Goal: Information Seeking & Learning: Learn about a topic

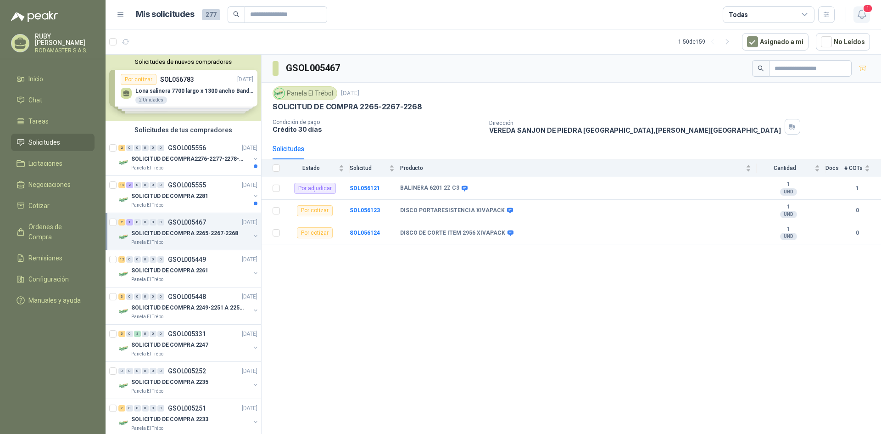
click at [863, 11] on span "1" at bounding box center [868, 8] width 10 height 9
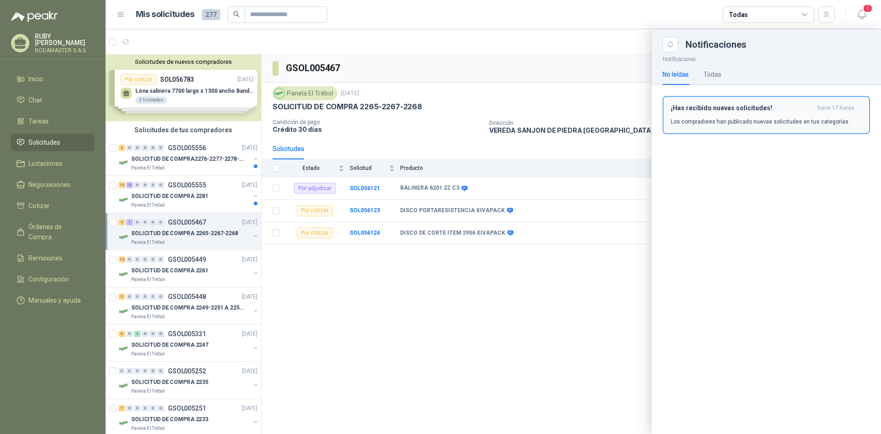
click at [817, 118] on p "Los compradores han publicado nuevas solicitudes en tus categorías." at bounding box center [760, 122] width 179 height 8
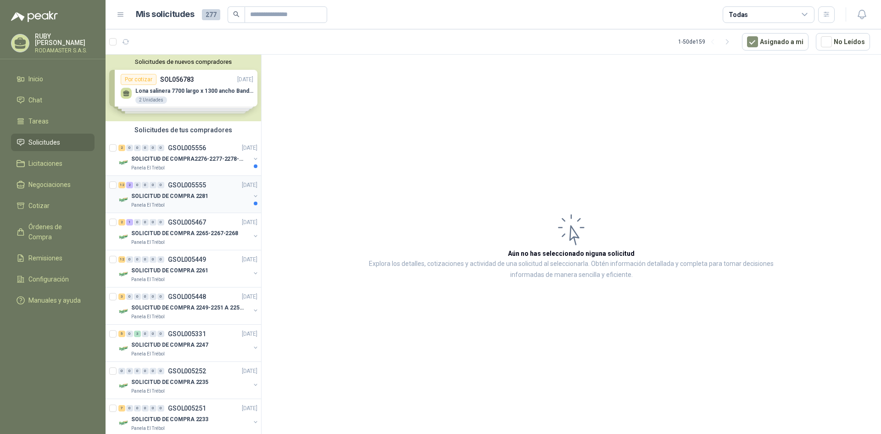
click at [177, 199] on p "SOLICITUD DE COMPRA 2281" at bounding box center [169, 196] width 77 height 9
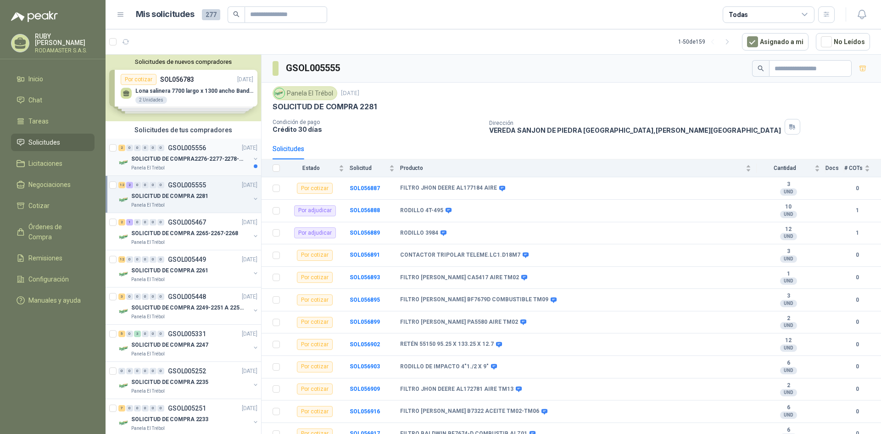
click at [189, 157] on p "SOLICITUD DE COMPRA2276-2277-2278-2284-2285-" at bounding box center [188, 159] width 114 height 9
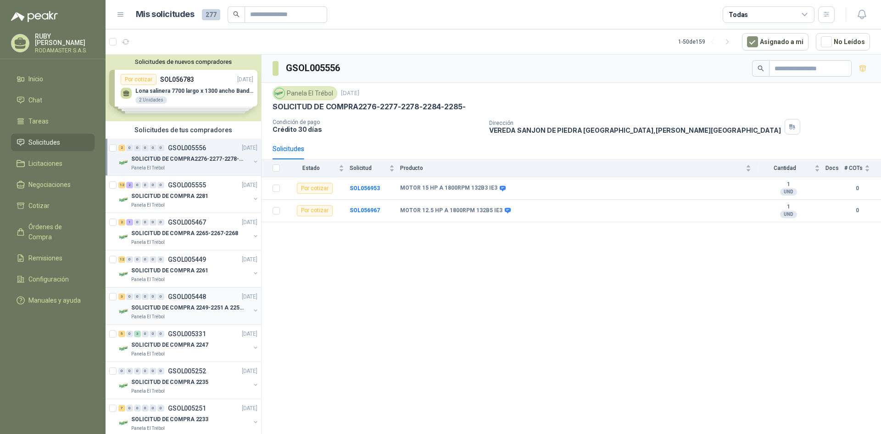
click at [149, 317] on p "Panela El Trébol" at bounding box center [148, 316] width 34 height 7
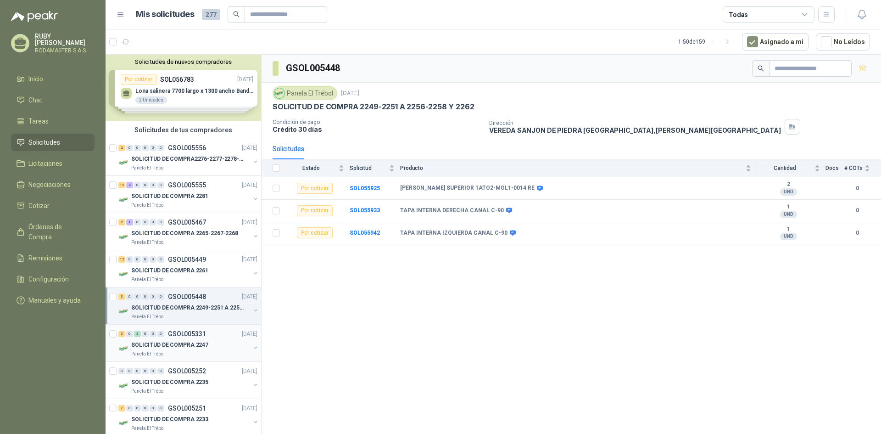
click at [172, 342] on p "SOLICITUD DE COMPRA 2247" at bounding box center [169, 345] width 77 height 9
